Goal: Task Accomplishment & Management: Use online tool/utility

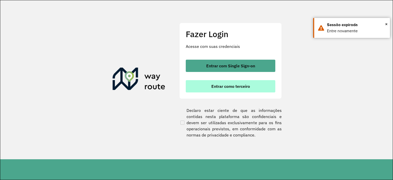
click at [236, 84] on span "Entrar como terceiro" at bounding box center [231, 86] width 39 height 4
click at [220, 84] on span "Entrar como terceiro" at bounding box center [231, 86] width 39 height 4
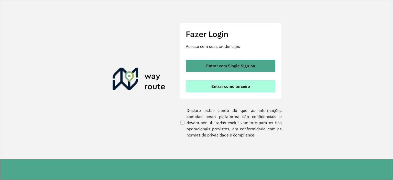
click at [220, 84] on span "Entrar como terceiro" at bounding box center [231, 86] width 39 height 4
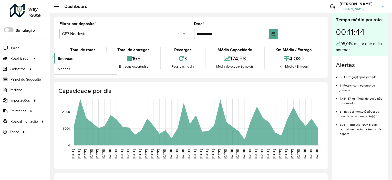
click at [74, 54] on link "Entregas" at bounding box center [85, 58] width 63 height 10
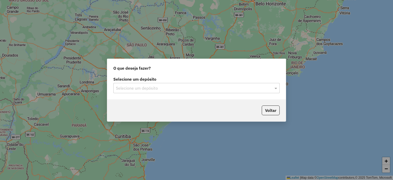
drag, startPoint x: 221, startPoint y: 86, endPoint x: 213, endPoint y: 91, distance: 9.7
click at [221, 86] on input "text" at bounding box center [191, 88] width 151 height 6
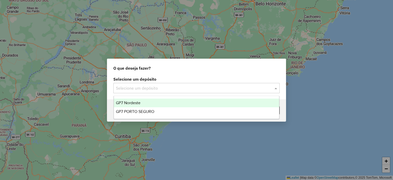
drag, startPoint x: 159, startPoint y: 103, endPoint x: 167, endPoint y: 104, distance: 8.2
click at [159, 103] on div "GP7 Nordeste" at bounding box center [197, 103] width 166 height 9
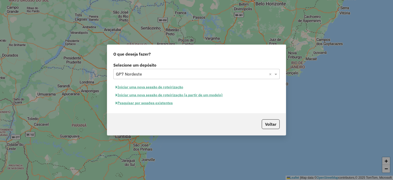
click at [166, 102] on button "Pesquisar por sessões existentes" at bounding box center [144, 103] width 62 height 8
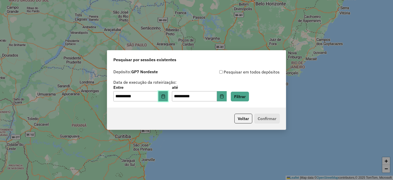
click at [165, 97] on icon "Choose Date" at bounding box center [163, 96] width 4 height 4
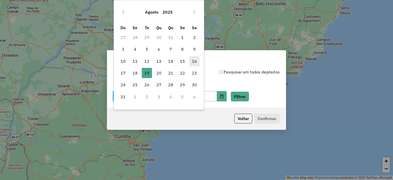
click at [194, 59] on span "16" at bounding box center [195, 61] width 10 height 10
type input "**********"
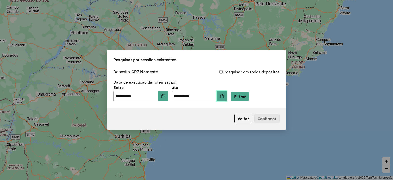
click at [227, 97] on button "Choose Date" at bounding box center [222, 96] width 10 height 10
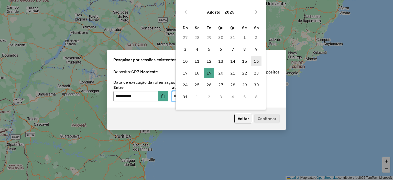
click at [256, 60] on span "16" at bounding box center [257, 61] width 10 height 10
type input "**********"
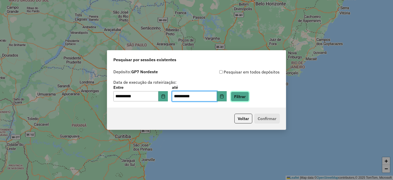
click at [249, 98] on button "Filtrar" at bounding box center [240, 97] width 18 height 10
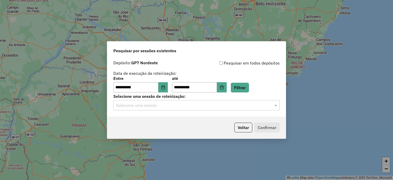
click at [207, 113] on div "**********" at bounding box center [196, 87] width 179 height 59
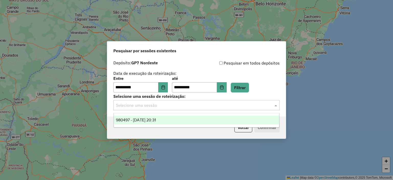
click at [211, 104] on input "text" at bounding box center [191, 105] width 151 height 6
click at [183, 120] on div "980497 - [DATE] 20:31" at bounding box center [197, 120] width 166 height 9
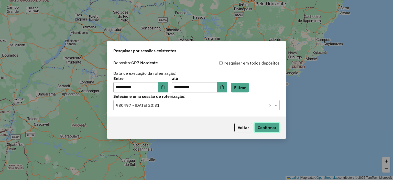
click at [263, 125] on button "Confirmar" at bounding box center [267, 128] width 25 height 10
drag, startPoint x: 240, startPoint y: 131, endPoint x: 240, endPoint y: 128, distance: 2.8
click at [240, 128] on button "Voltar" at bounding box center [244, 128] width 18 height 10
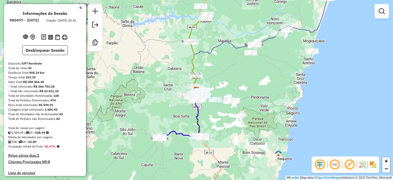
click at [138, 100] on div "Janela de atendimento Grade de atendimento Capacidade Transportadoras Veículos …" at bounding box center [196, 90] width 393 height 180
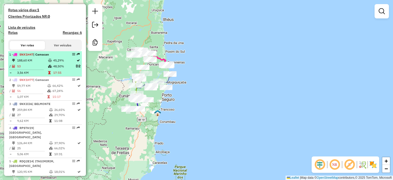
scroll to position [154, 0]
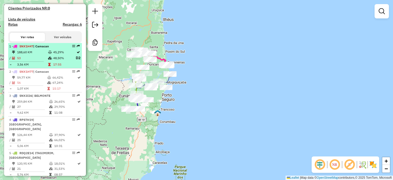
click at [61, 61] on td "48,50%" at bounding box center [64, 58] width 23 height 6
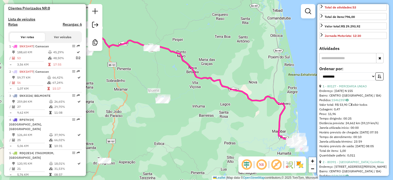
scroll to position [128, 0]
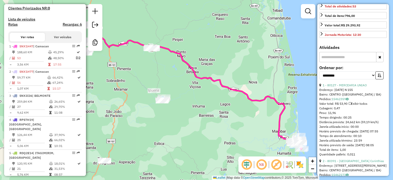
click at [354, 62] on input "text" at bounding box center [348, 57] width 57 height 10
click at [360, 79] on select "**********" at bounding box center [348, 75] width 56 height 8
click at [320, 79] on select "**********" at bounding box center [348, 75] width 56 height 8
click at [380, 77] on icon "button" at bounding box center [380, 76] width 4 height 4
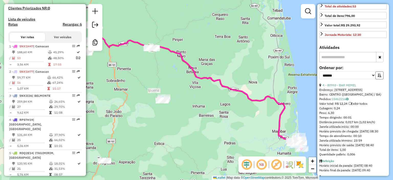
click at [380, 77] on icon "button" at bounding box center [380, 76] width 4 height 4
click at [369, 79] on select "**********" at bounding box center [348, 75] width 56 height 8
select select "*********"
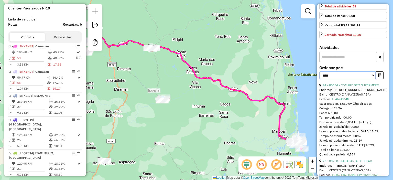
click at [320, 79] on select "**********" at bounding box center [348, 75] width 56 height 8
click at [377, 79] on button "button" at bounding box center [380, 75] width 8 height 8
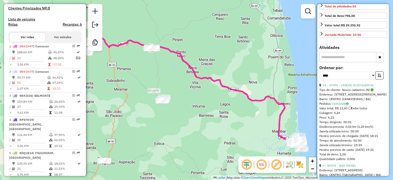
scroll to position [154, 0]
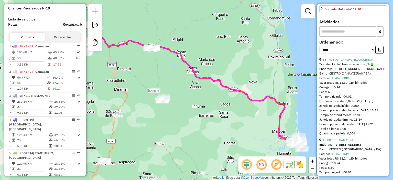
click at [359, 61] on link "33 - 47396 - LANCHO ELDOGUERON" at bounding box center [348, 60] width 51 height 4
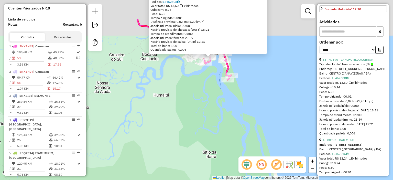
drag, startPoint x: 217, startPoint y: 52, endPoint x: 208, endPoint y: 91, distance: 40.0
click at [208, 91] on div "47396 - LANCHO ELDOGUERON Tipo de cliente: Novos cadastros (N) Endereço: Rua Ru…" at bounding box center [196, 90] width 393 height 180
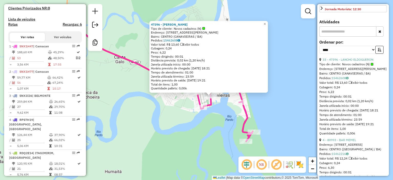
drag, startPoint x: 225, startPoint y: 93, endPoint x: 225, endPoint y: 102, distance: 9.2
click at [224, 106] on div "47396 - LANCHO ELDOGUERON Tipo de cliente: Novos cadastros (N) Endereço: Rua Ru…" at bounding box center [196, 90] width 393 height 180
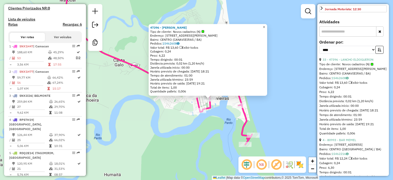
click at [265, 25] on span "×" at bounding box center [264, 27] width 2 height 4
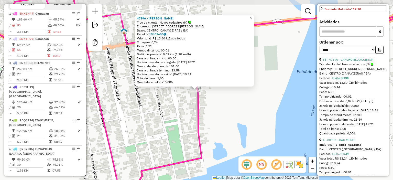
scroll to position [197, 0]
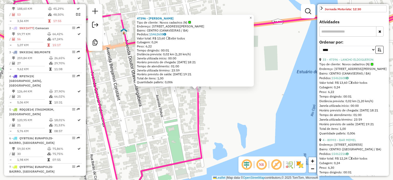
click at [259, 96] on div "47396 - LANCHO ELDOGUERON Tipo de cliente: Novos cadastros (N) Endereço: Rua Ru…" at bounding box center [196, 90] width 393 height 180
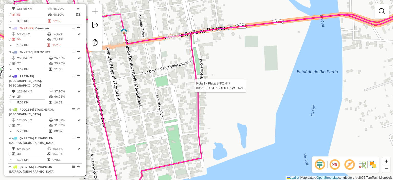
select select "*********"
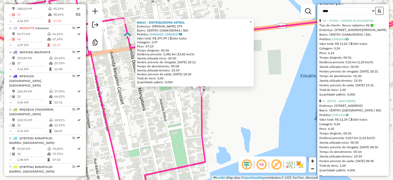
scroll to position [154, 0]
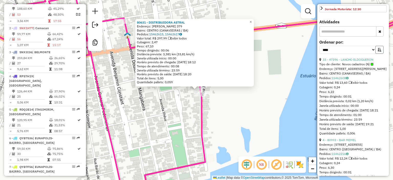
click at [378, 51] on icon "button" at bounding box center [380, 50] width 4 height 4
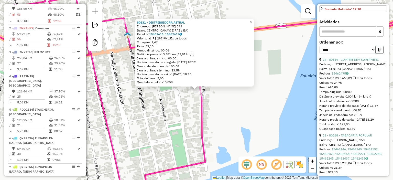
click at [378, 51] on icon "button" at bounding box center [380, 50] width 4 height 4
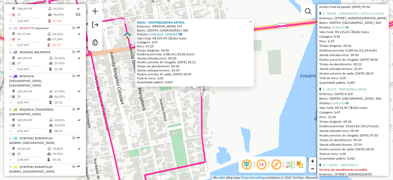
scroll to position [384, 0]
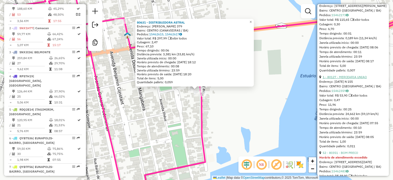
click at [351, 79] on link "1 - 80127 - MERCEARIA UNIAO" at bounding box center [345, 77] width 44 height 4
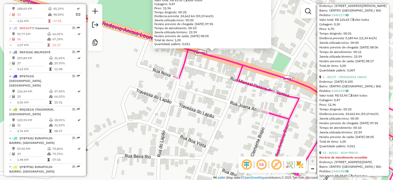
drag, startPoint x: 203, startPoint y: 90, endPoint x: 233, endPoint y: 83, distance: 31.1
click at [233, 83] on div "80127 - MERCEARIA UNIAO Endereço: 02 DE JULHO N 155 Bairro: CENTRO (SANTA LUZIA…" at bounding box center [196, 90] width 393 height 180
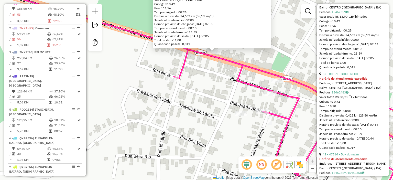
scroll to position [461, 0]
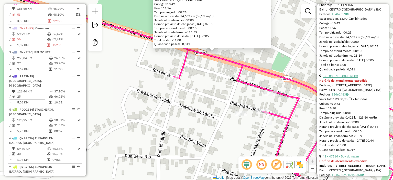
click at [339, 78] on link "52 - 80351 - BOM PRECO" at bounding box center [341, 76] width 36 height 4
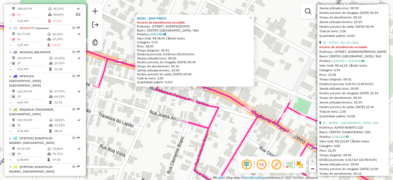
scroll to position [589, 0]
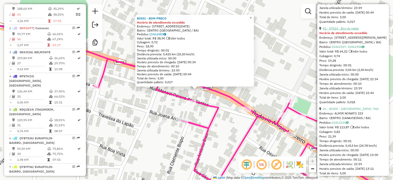
click at [337, 30] on link "42 - 47514 - Box do natan" at bounding box center [341, 28] width 36 height 4
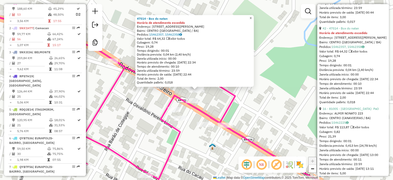
click at [252, 16] on span "×" at bounding box center [251, 18] width 2 height 4
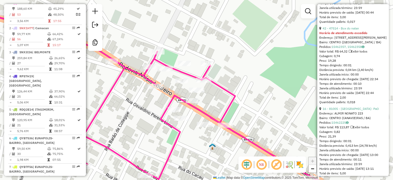
click at [210, 91] on div "Janela de atendimento Grade de atendimento Capacidade Transportadoras Veículos …" at bounding box center [196, 90] width 393 height 180
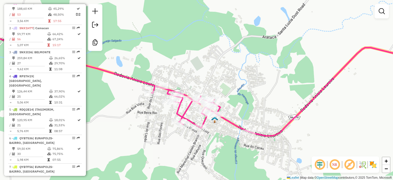
drag, startPoint x: 208, startPoint y: 134, endPoint x: 233, endPoint y: 124, distance: 27.4
click at [220, 123] on div "Janela de atendimento Grade de atendimento Capacidade Transportadoras Veículos …" at bounding box center [196, 90] width 393 height 180
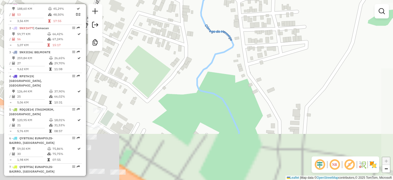
drag, startPoint x: 183, startPoint y: 117, endPoint x: 207, endPoint y: 39, distance: 81.4
click at [221, 48] on div "Janela de atendimento Grade de atendimento Capacidade Transportadoras Veículos …" at bounding box center [196, 90] width 393 height 180
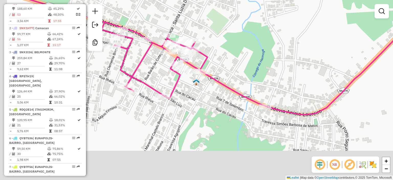
drag, startPoint x: 165, startPoint y: 109, endPoint x: 222, endPoint y: 47, distance: 84.5
click at [230, 46] on div "Janela de atendimento Grade de atendimento Capacidade Transportadoras Veículos …" at bounding box center [196, 90] width 393 height 180
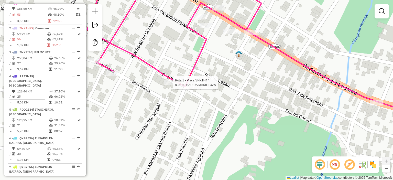
select select "*********"
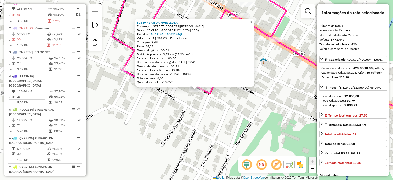
click at [252, 20] on span "×" at bounding box center [251, 22] width 2 height 4
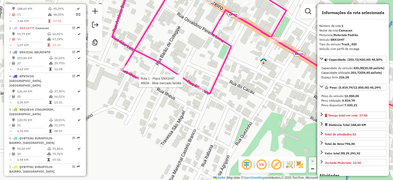
click at [140, 84] on div at bounding box center [137, 80] width 13 height 5
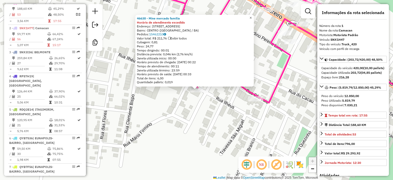
click at [252, 17] on span "×" at bounding box center [251, 18] width 2 height 4
